Goal: Transaction & Acquisition: Obtain resource

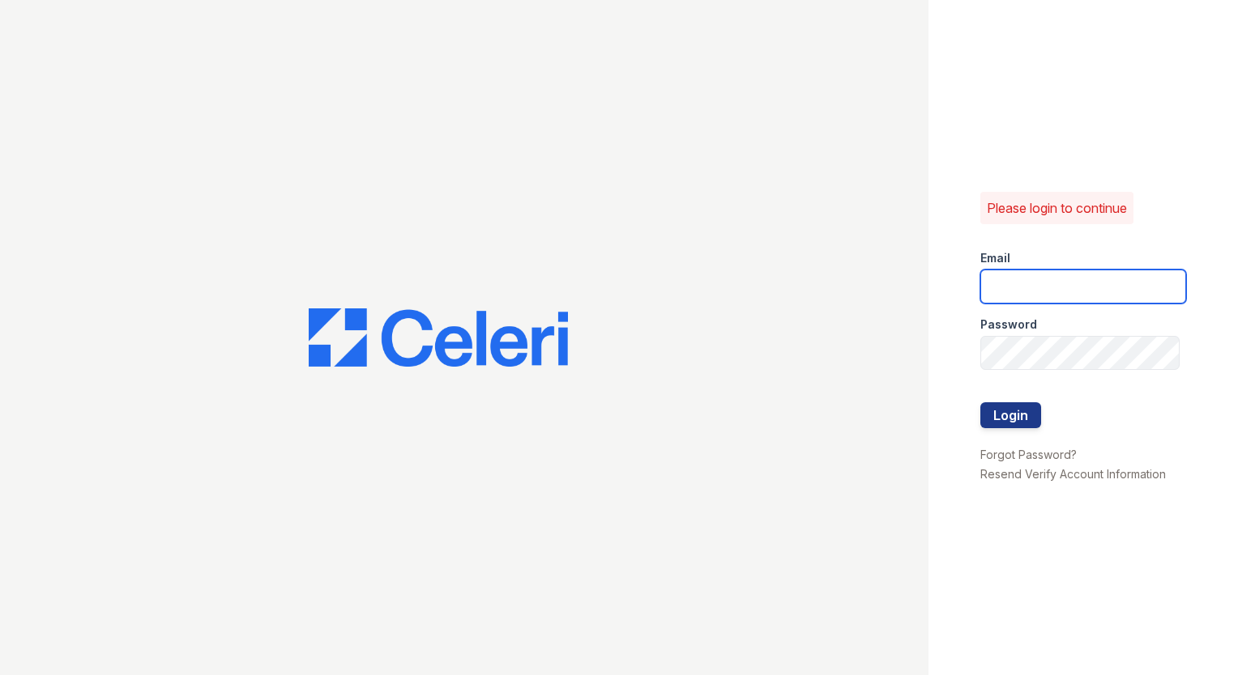
type input "[EMAIL_ADDRESS][DOMAIN_NAME]"
click at [1030, 560] on div "Please login to continue Email cnardi@mmgmgt.com Password Login Forgot Password…" at bounding box center [1082, 337] width 309 height 675
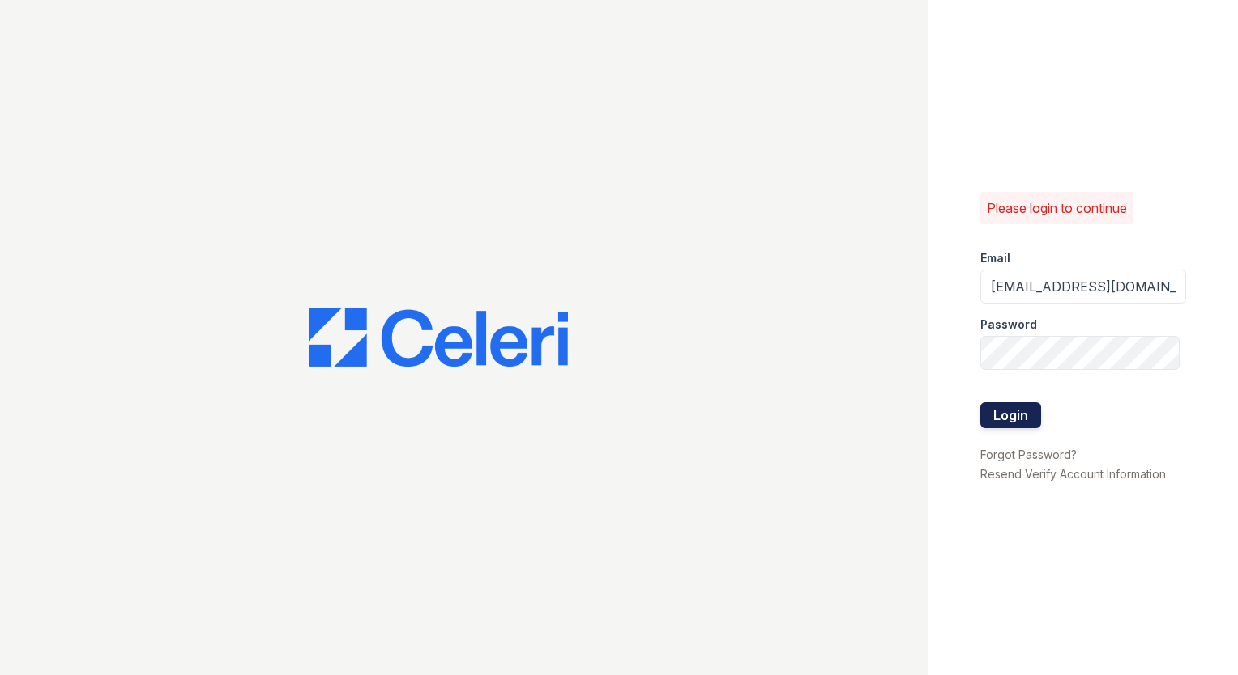
click at [1006, 410] on button "Login" at bounding box center [1010, 416] width 61 height 26
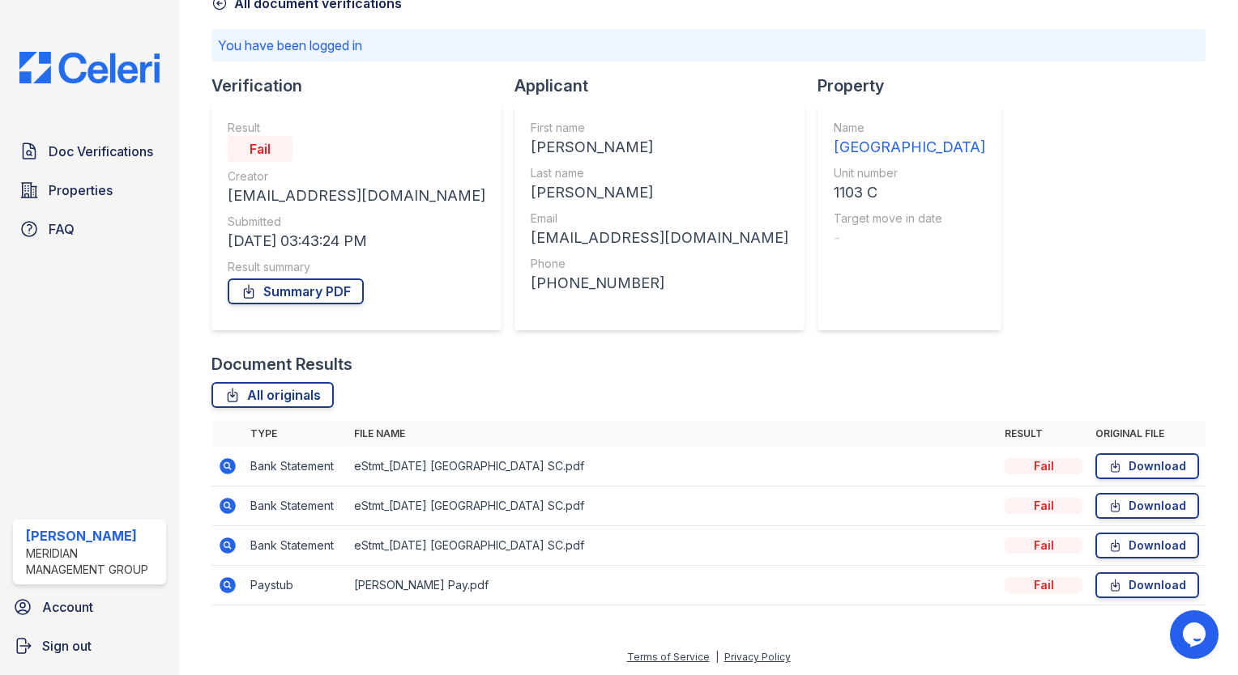
scroll to position [91, 0]
click at [1140, 585] on link "Download" at bounding box center [1147, 586] width 104 height 26
click at [309, 290] on link "Summary PDF" at bounding box center [296, 292] width 136 height 26
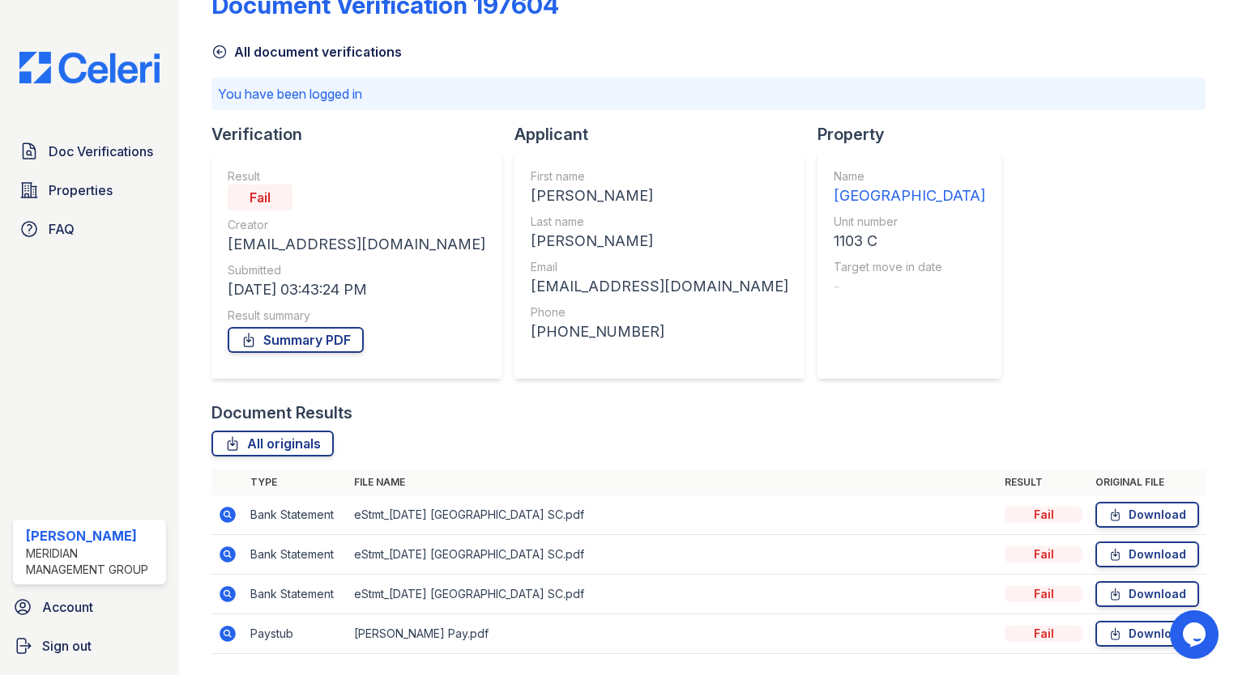
scroll to position [0, 0]
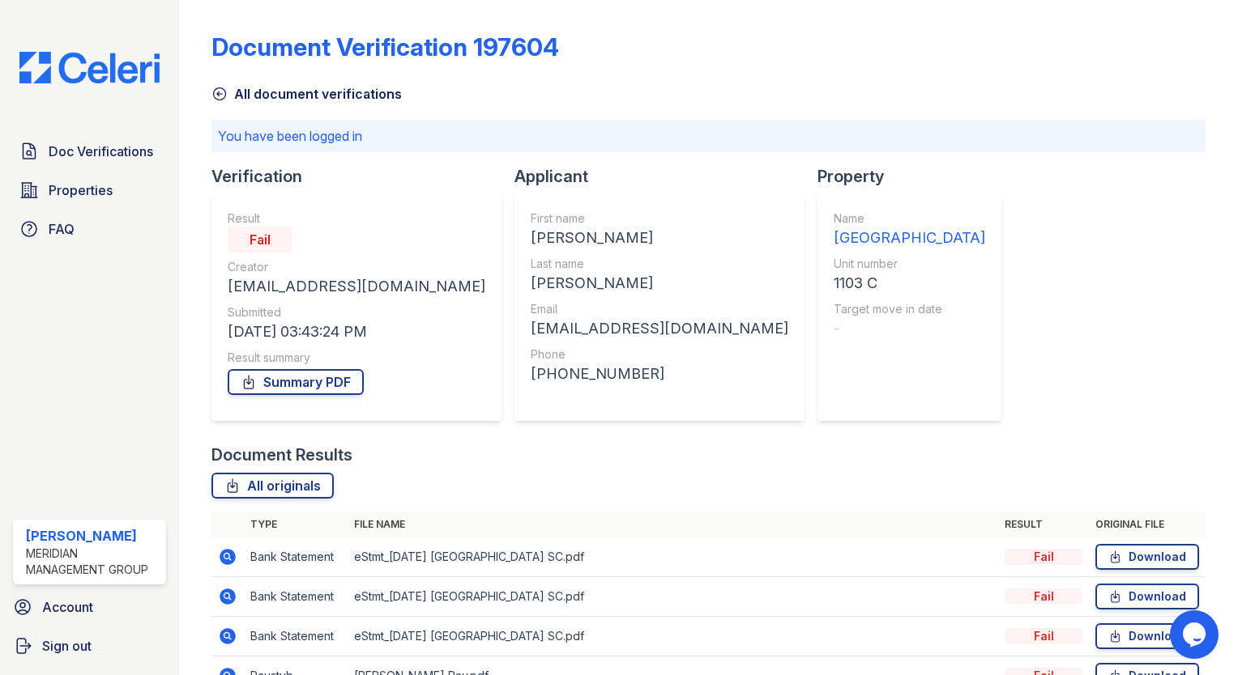
click at [218, 96] on icon at bounding box center [219, 94] width 16 height 16
